Goal: Contribute content: Contribute content

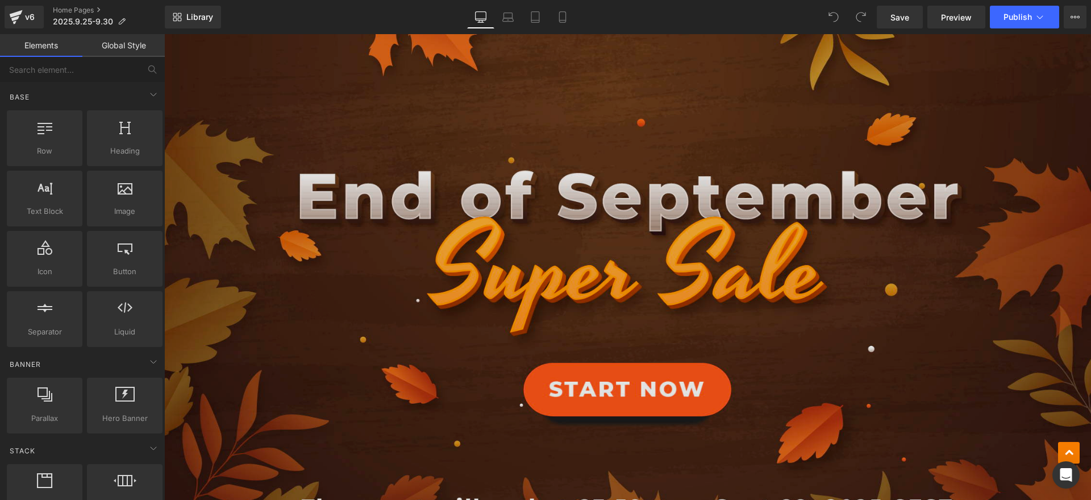
scroll to position [568, 0]
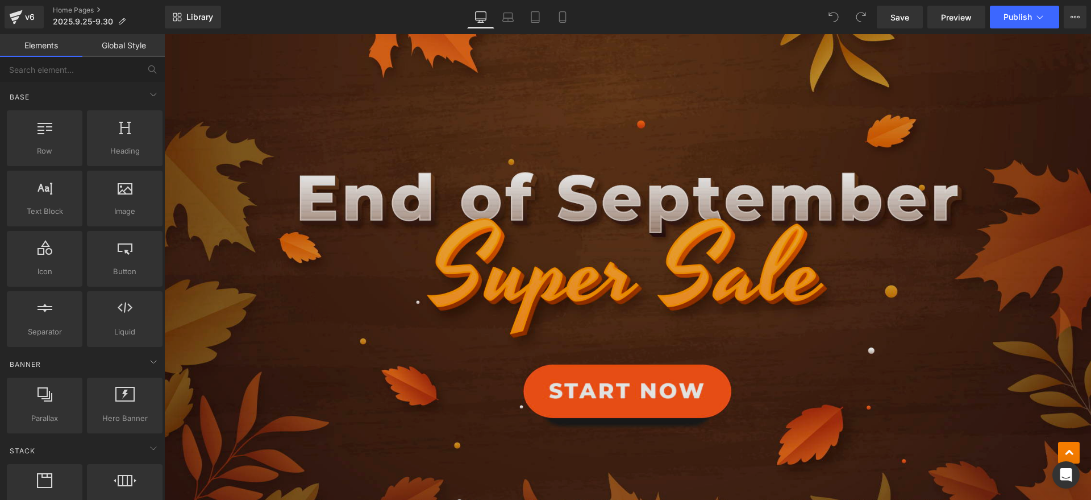
click at [690, 326] on img at bounding box center [627, 272] width 927 height 543
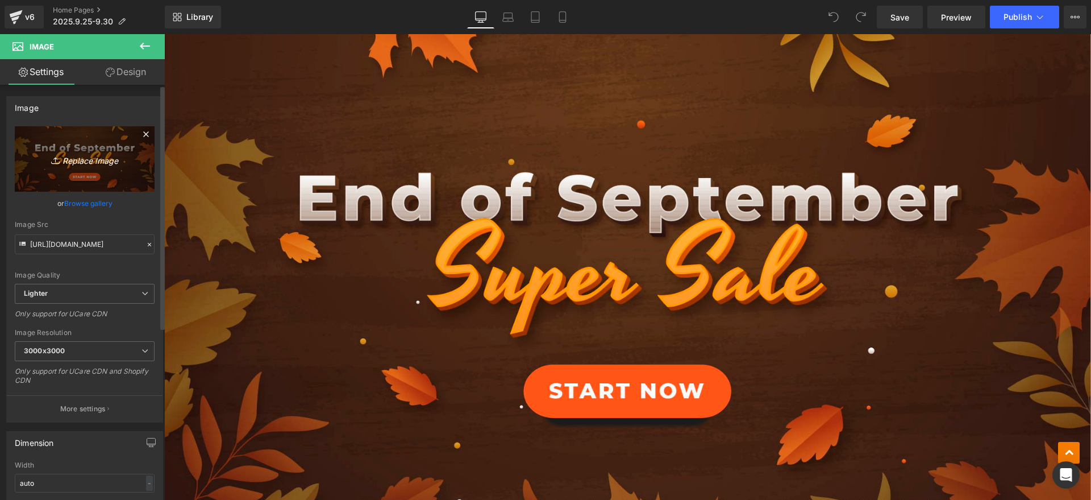
click at [85, 168] on link "Replace Image" at bounding box center [85, 158] width 140 height 65
type input "C:\fakepath\9.29 德国网页en.jpg"
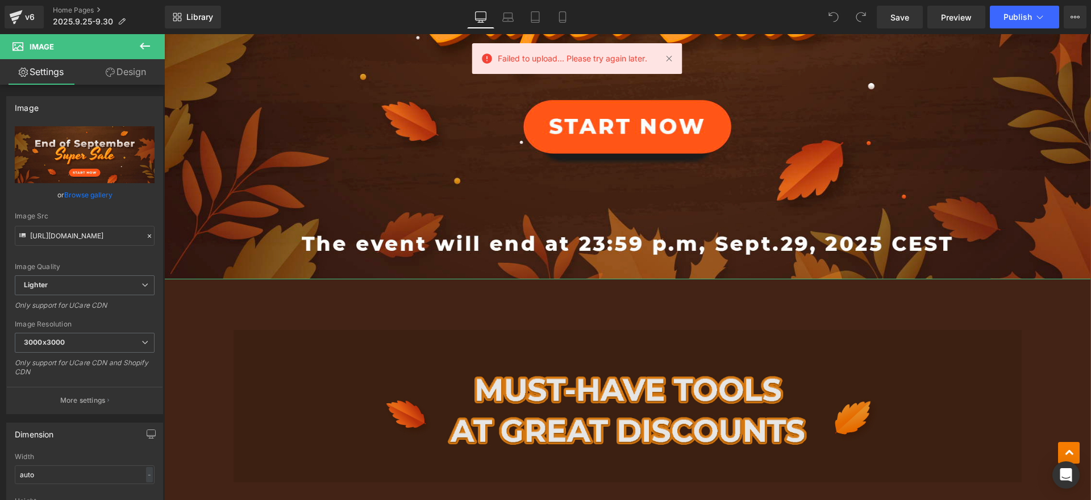
scroll to position [923, 0]
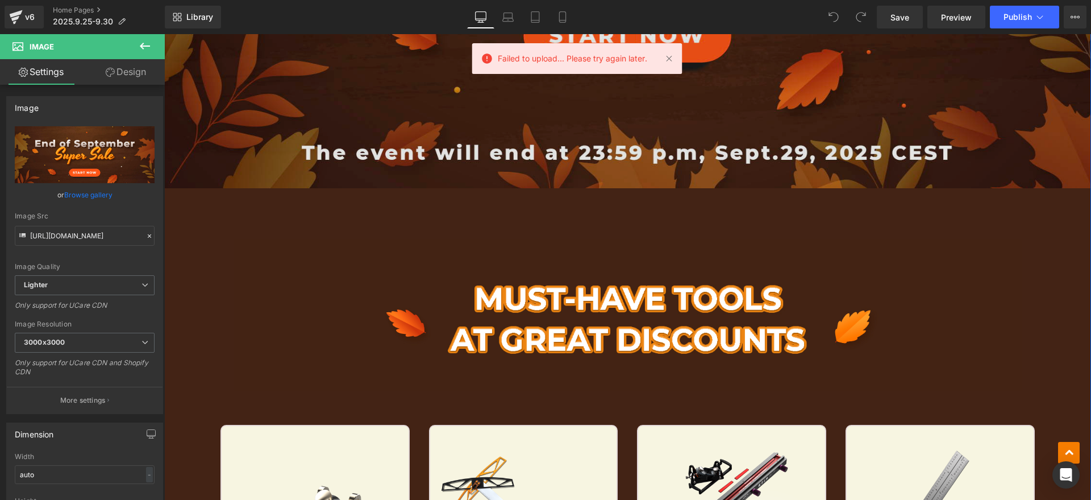
click at [349, 247] on img at bounding box center [628, 289] width 788 height 203
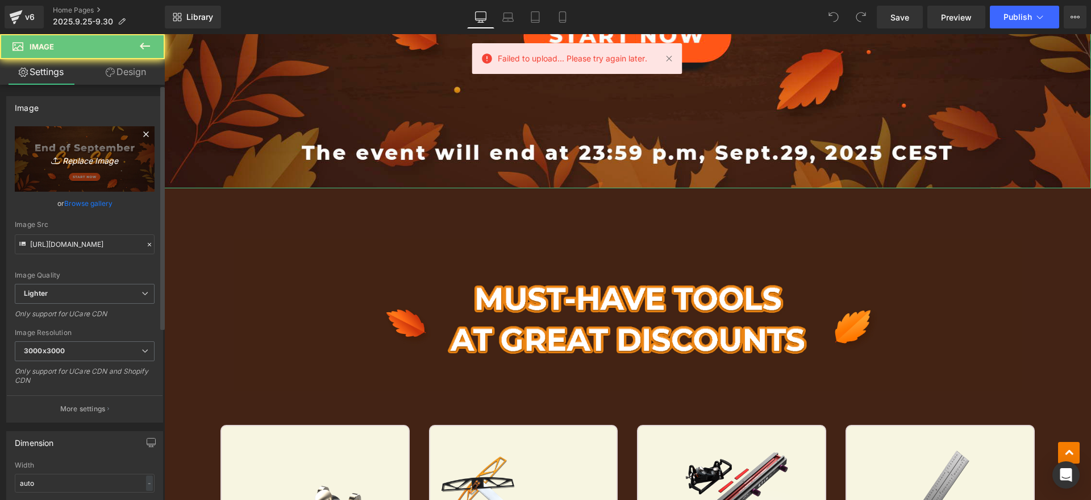
click at [119, 164] on icon "Replace Image" at bounding box center [84, 159] width 91 height 14
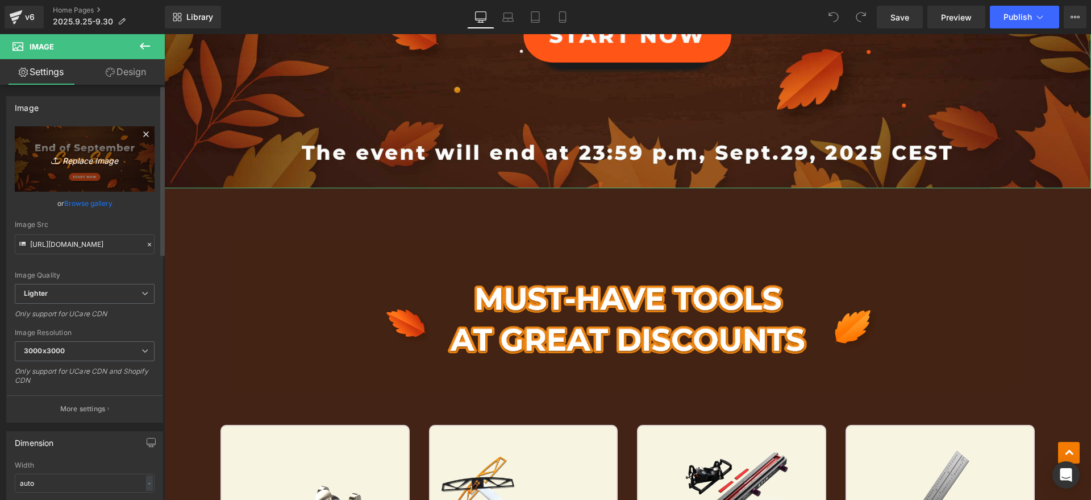
type input "C:\fakepath\9.29 德国网页en.jpg"
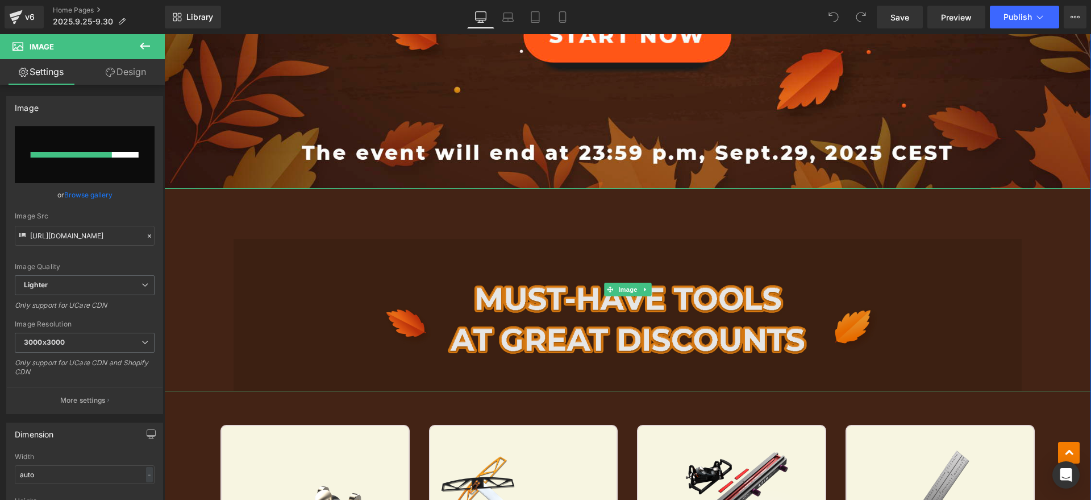
click at [421, 306] on img at bounding box center [628, 289] width 788 height 203
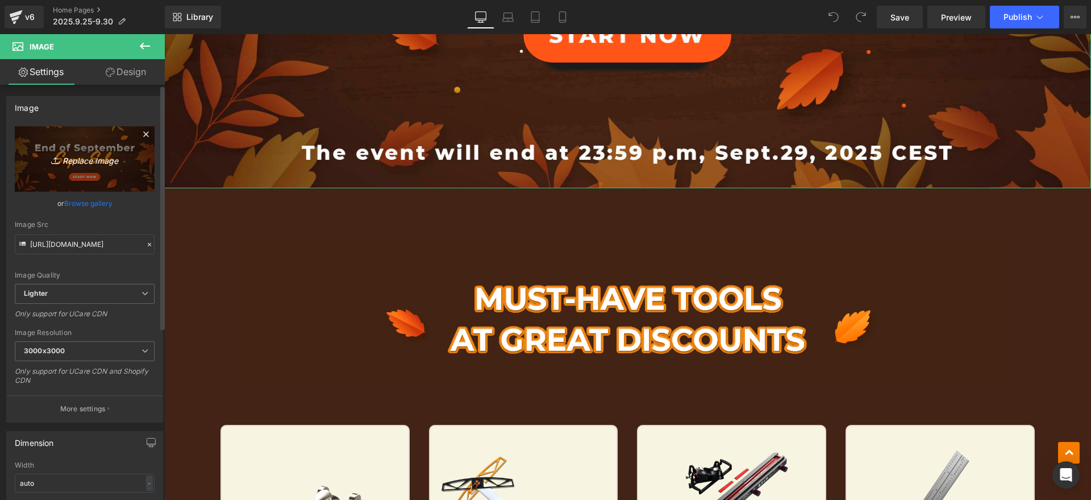
click at [114, 163] on icon "Replace Image" at bounding box center [84, 159] width 91 height 14
type input "C:\fakepath\9.29 德国网页en.jpg"
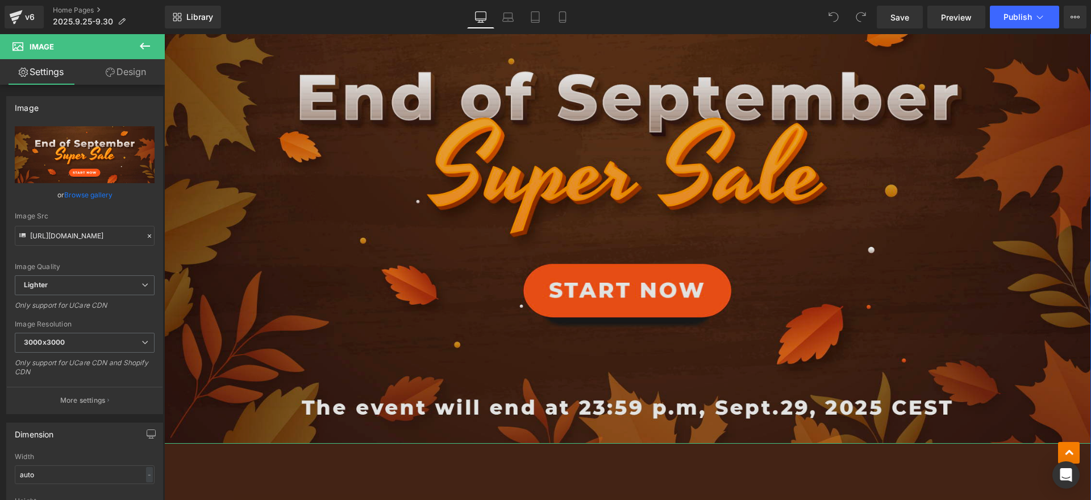
scroll to position [639, 0]
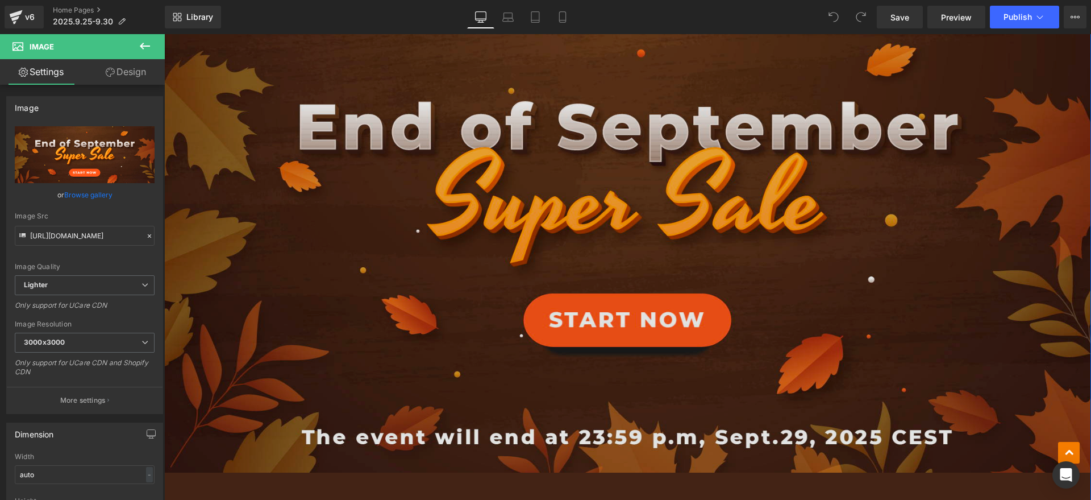
drag, startPoint x: 576, startPoint y: 296, endPoint x: 571, endPoint y: 296, distance: 5.7
click at [575, 296] on img at bounding box center [627, 201] width 927 height 543
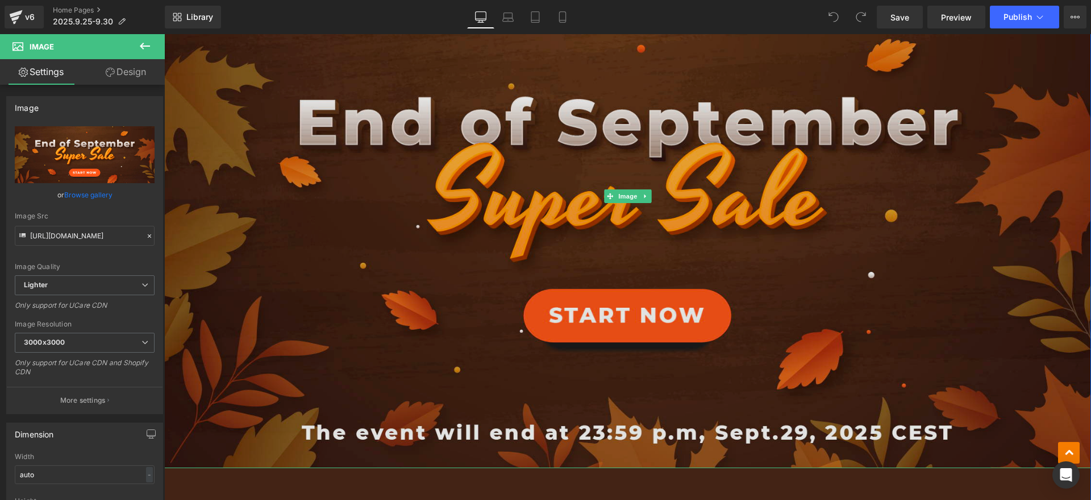
scroll to position [781, 0]
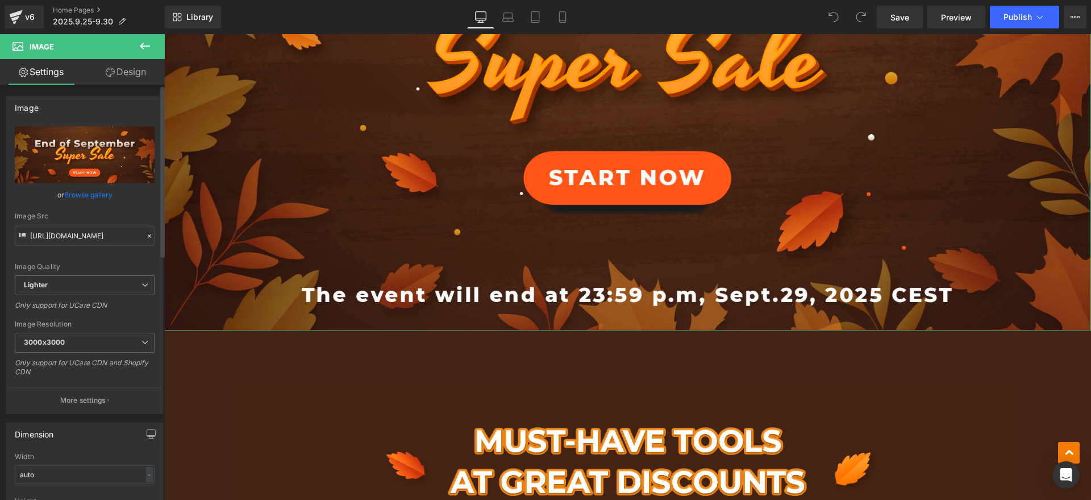
click at [71, 137] on input "file" at bounding box center [85, 154] width 140 height 57
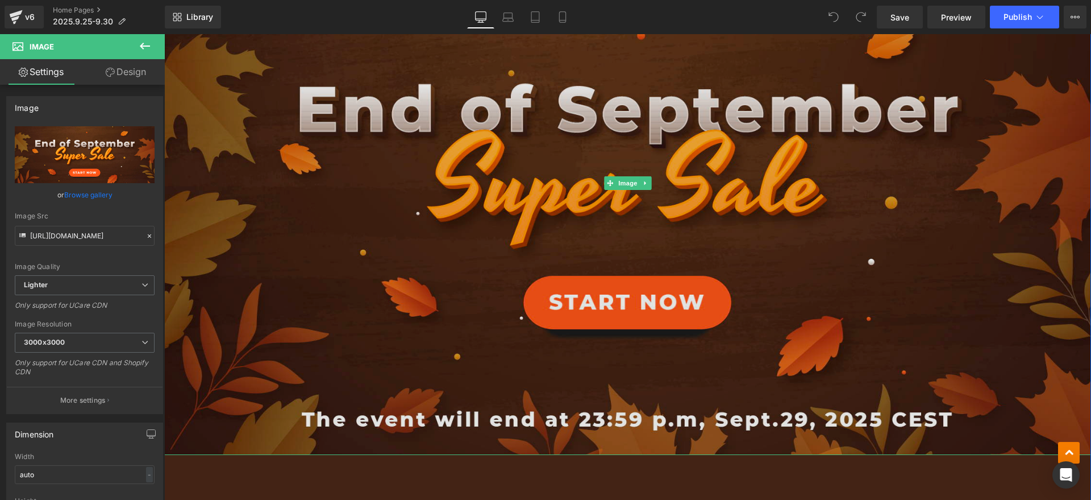
scroll to position [497, 0]
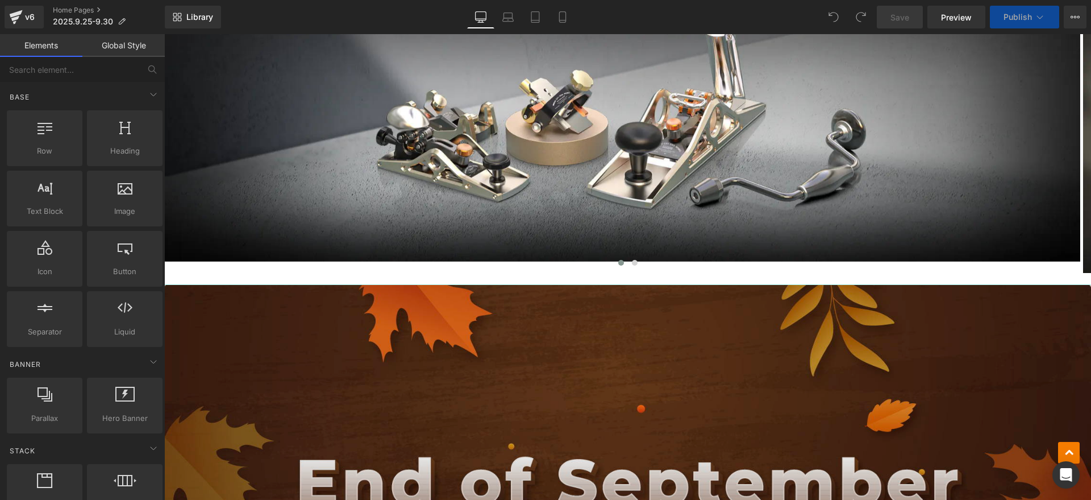
scroll to position [639, 0]
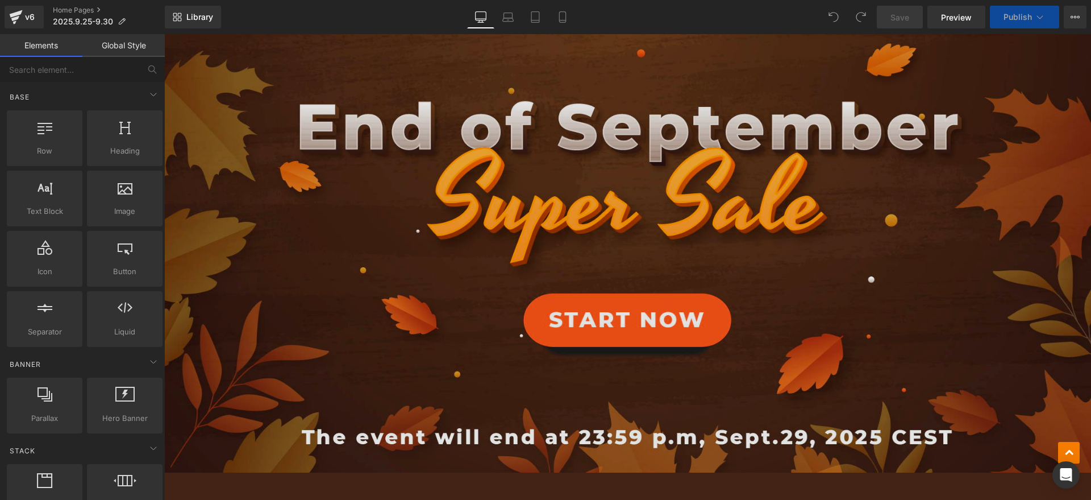
drag, startPoint x: 521, startPoint y: 246, endPoint x: 190, endPoint y: 175, distance: 338.3
click at [521, 246] on img at bounding box center [627, 201] width 927 height 543
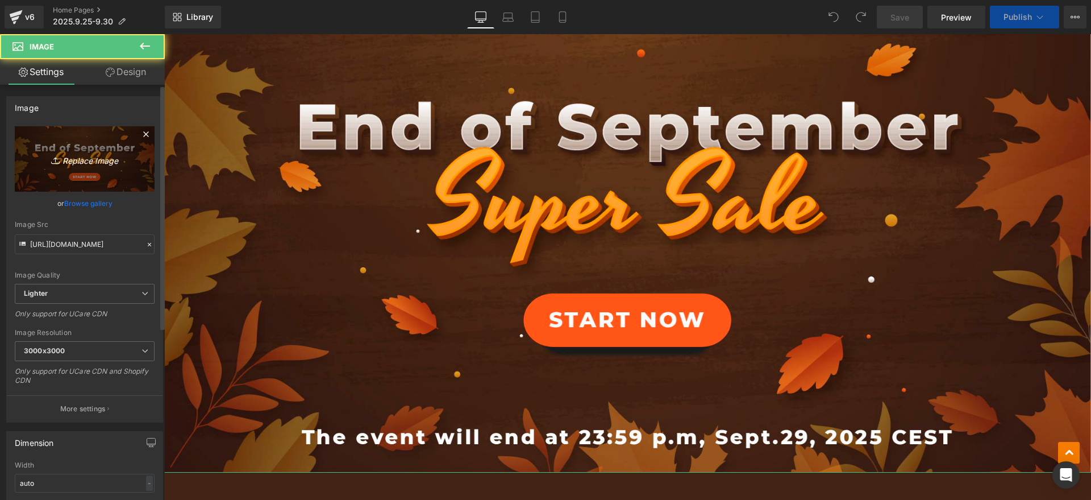
click at [84, 143] on link "Replace Image" at bounding box center [85, 158] width 140 height 65
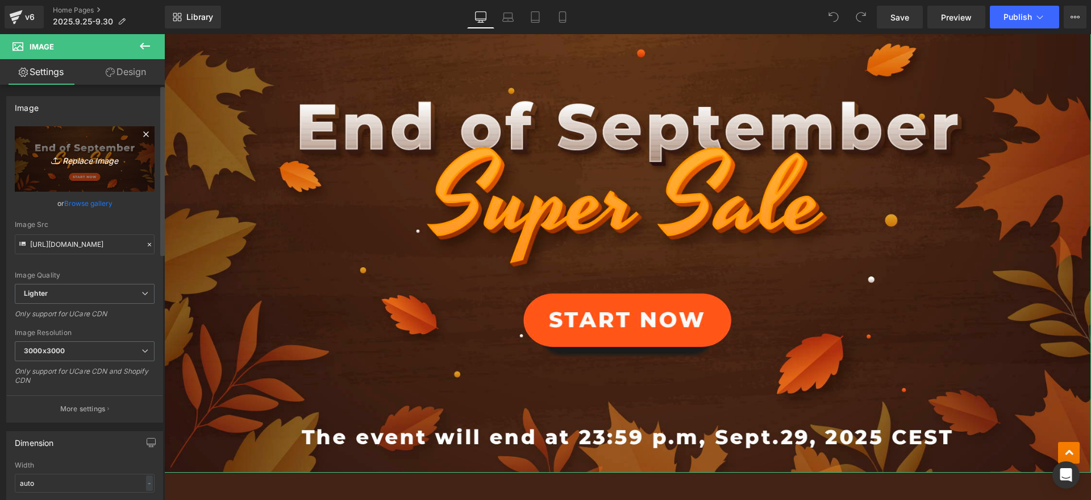
type input "C:\fakepath\9.29 德国网页en.jpg"
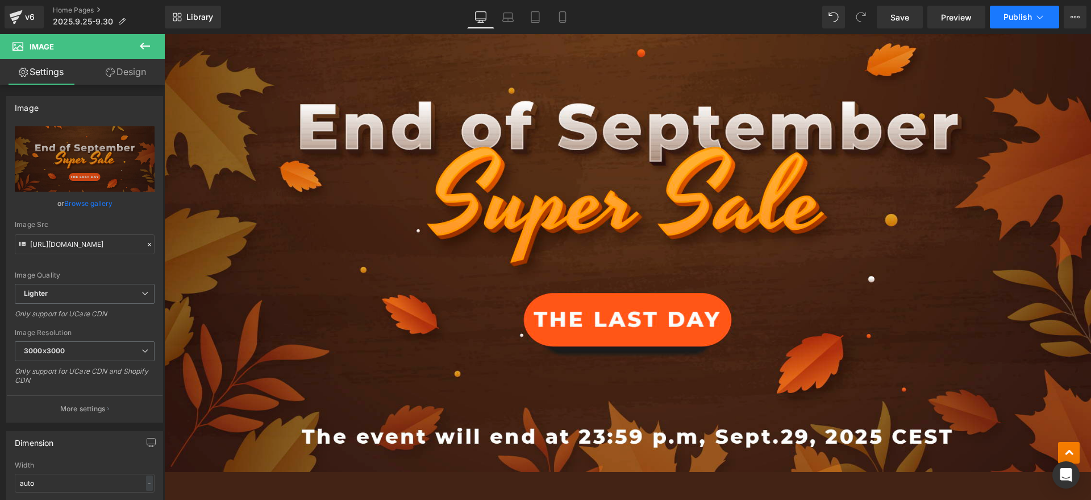
click at [1025, 17] on span "Publish" at bounding box center [1018, 17] width 28 height 9
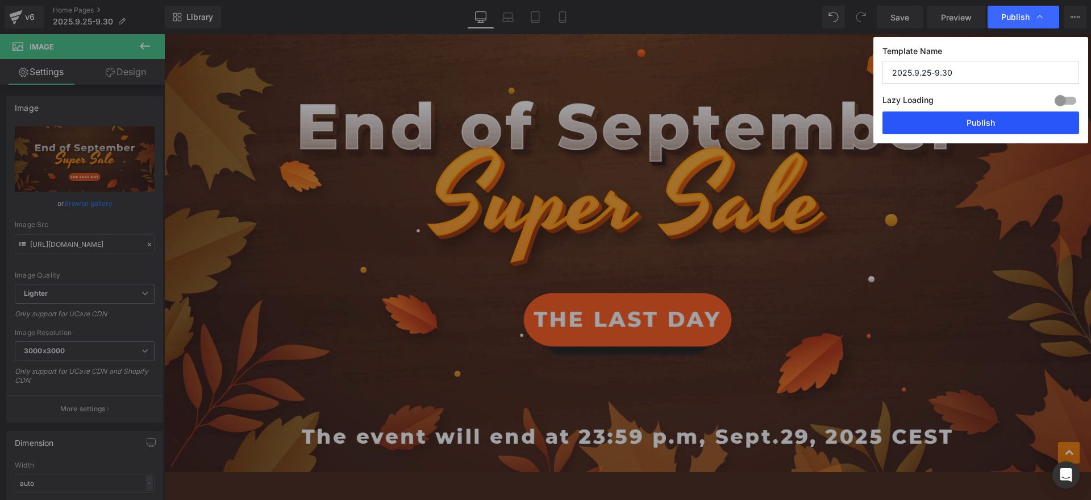
click at [988, 122] on button "Publish" at bounding box center [981, 122] width 197 height 23
